Goal: Entertainment & Leisure: Consume media (video, audio)

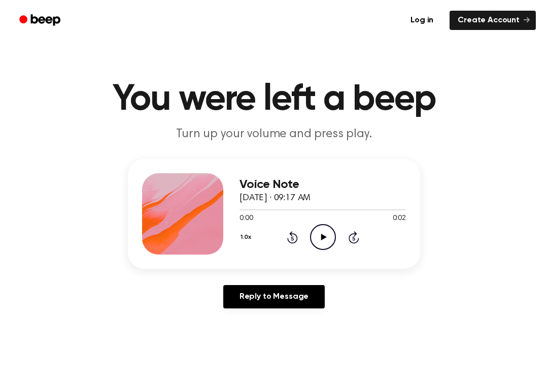
click at [297, 243] on icon "Rewind 5 seconds" at bounding box center [292, 237] width 11 height 13
click at [334, 233] on icon "Play Audio" at bounding box center [323, 237] width 26 height 26
click at [295, 236] on icon "Rewind 5 seconds" at bounding box center [292, 237] width 11 height 13
click at [322, 239] on icon at bounding box center [324, 237] width 6 height 7
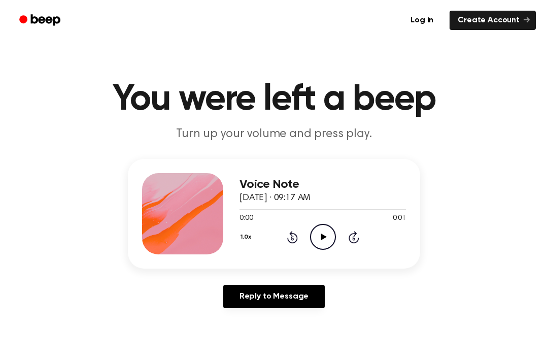
click at [324, 234] on icon "Play Audio" at bounding box center [323, 237] width 26 height 26
click at [320, 235] on icon "Play Audio" at bounding box center [323, 237] width 26 height 26
click at [318, 231] on icon "Play Audio" at bounding box center [323, 237] width 26 height 26
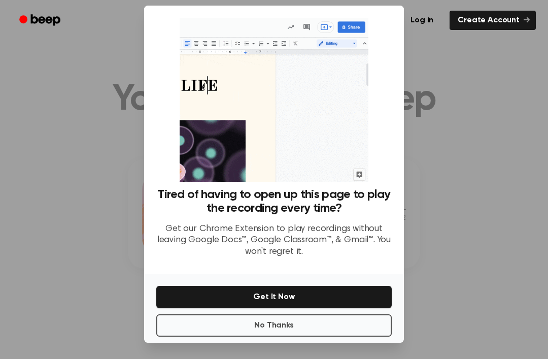
scroll to position [32, 0]
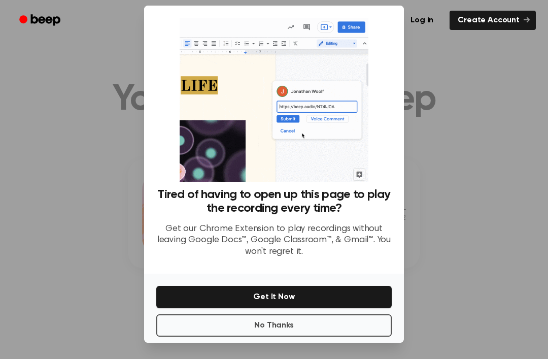
click at [358, 314] on button "No Thanks" at bounding box center [274, 325] width 236 height 22
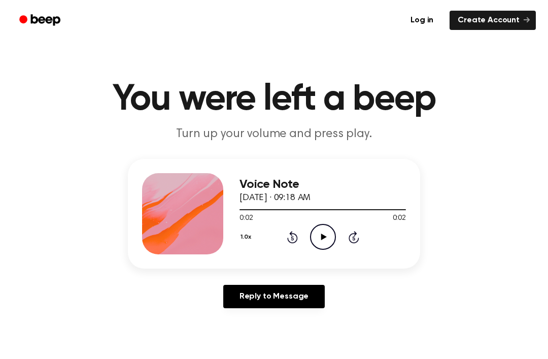
click at [324, 239] on icon "Play Audio" at bounding box center [323, 237] width 26 height 26
click at [318, 244] on icon "Play Audio" at bounding box center [323, 237] width 26 height 26
click at [322, 241] on icon "Play Audio" at bounding box center [323, 237] width 26 height 26
click at [321, 232] on icon "Play Audio" at bounding box center [323, 237] width 26 height 26
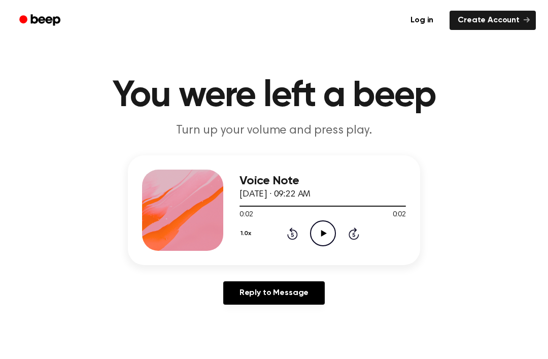
click at [324, 232] on icon "Play Audio" at bounding box center [323, 233] width 26 height 26
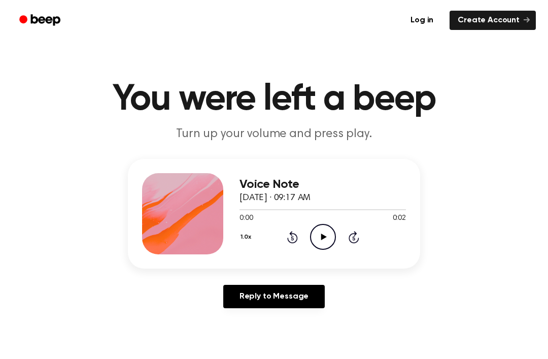
click at [319, 241] on icon "Play Audio" at bounding box center [323, 237] width 26 height 26
